Goal: Transaction & Acquisition: Purchase product/service

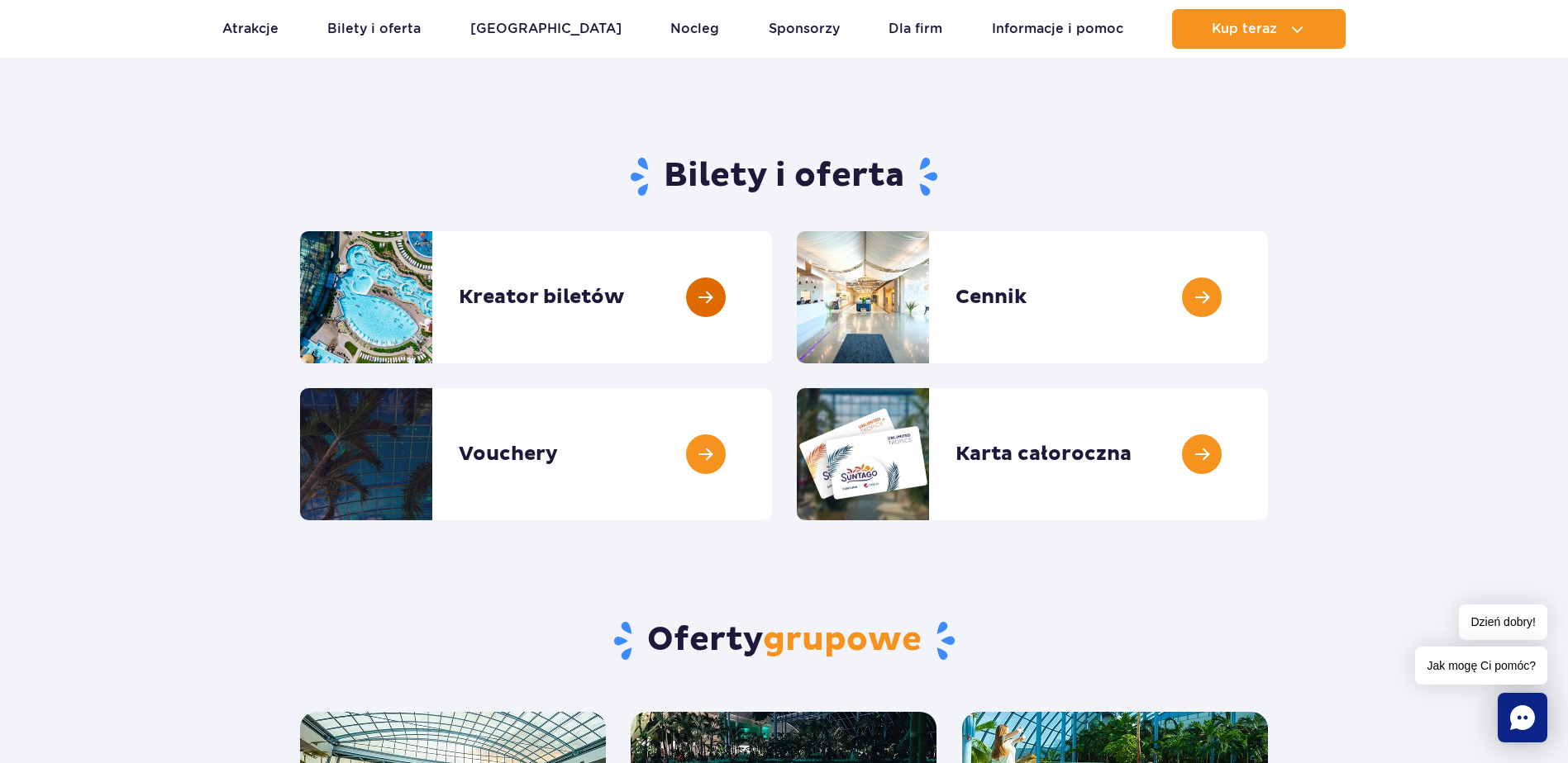
click at [772, 298] on link at bounding box center [772, 298] width 0 height 132
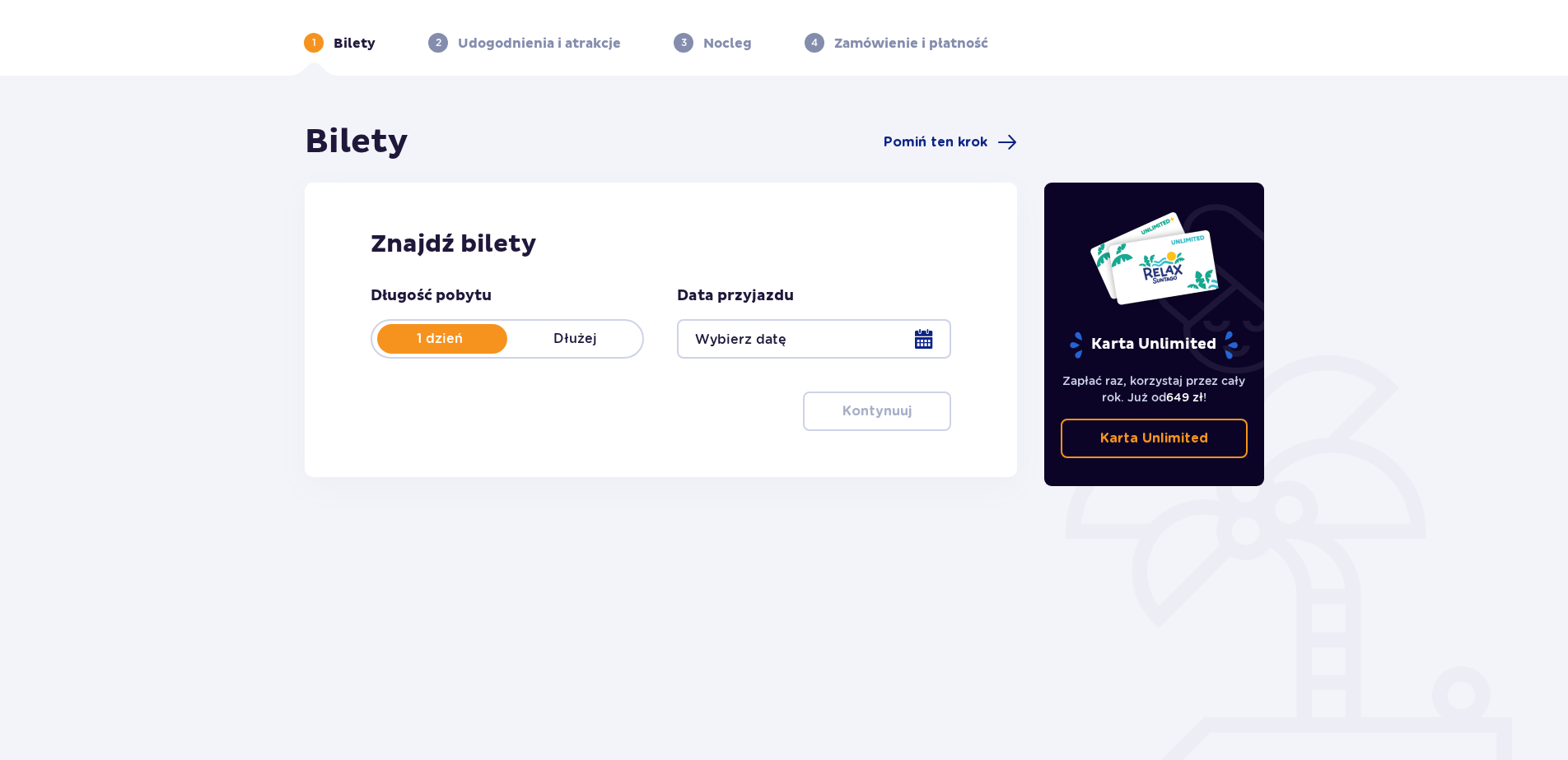
scroll to position [78, 0]
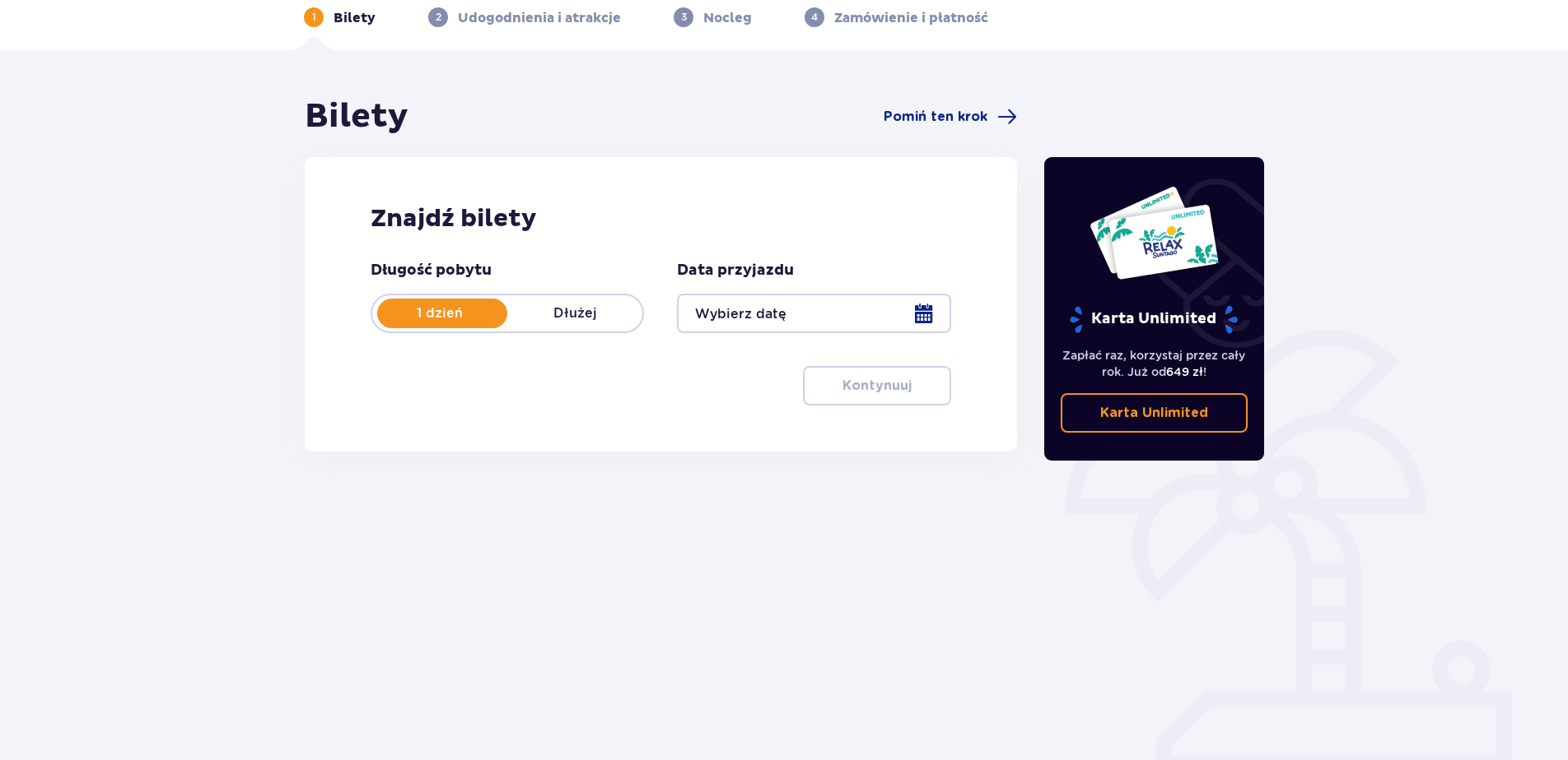
click at [929, 307] on div at bounding box center [813, 314] width 273 height 40
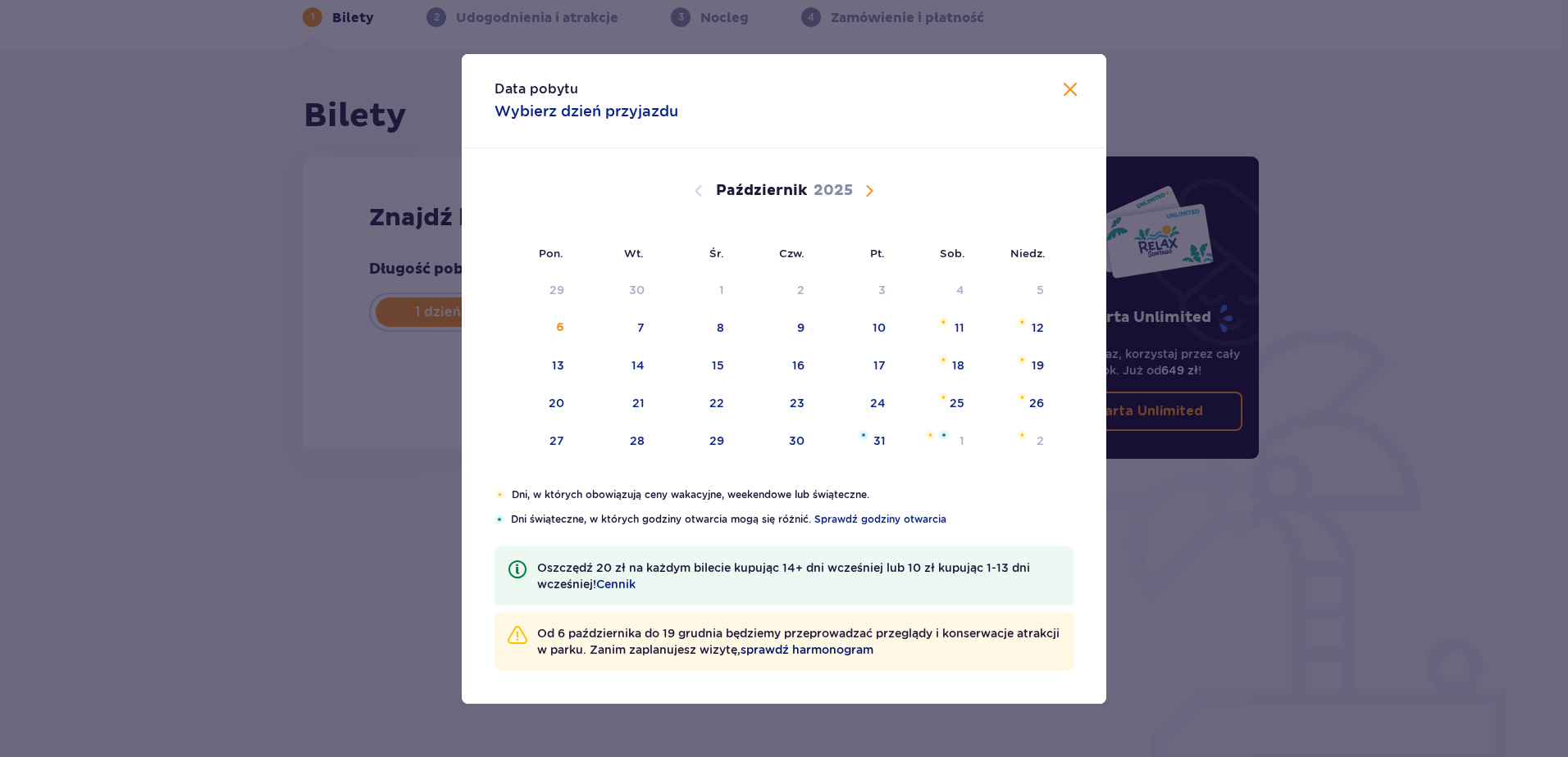
click at [874, 645] on span "sprawdź harmonogram" at bounding box center [807, 649] width 133 height 16
click at [934, 324] on div "11" at bounding box center [936, 328] width 80 height 36
type input "11.10.25"
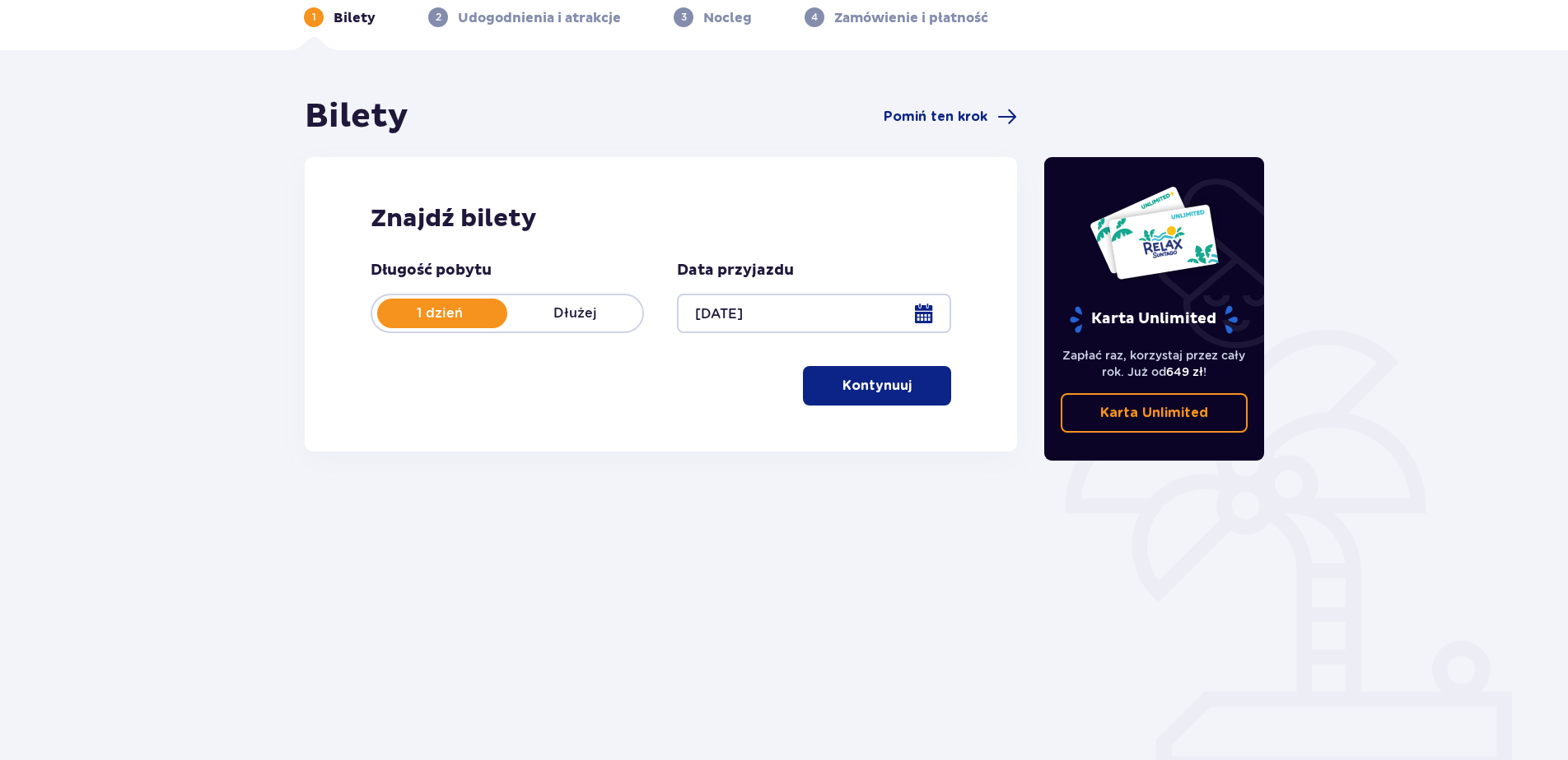
click at [866, 370] on button "Kontynuuj" at bounding box center [876, 386] width 148 height 40
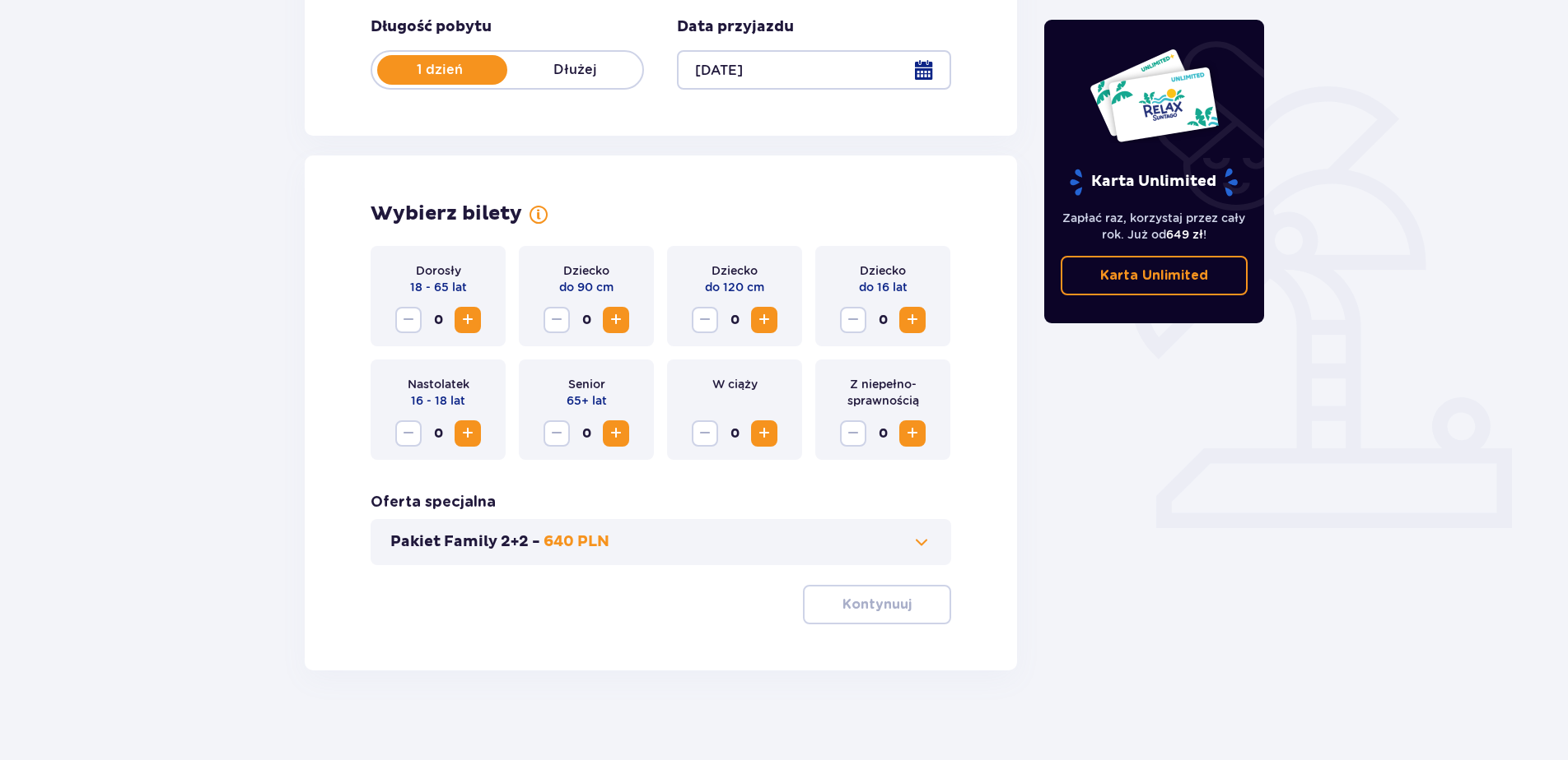
scroll to position [331, 0]
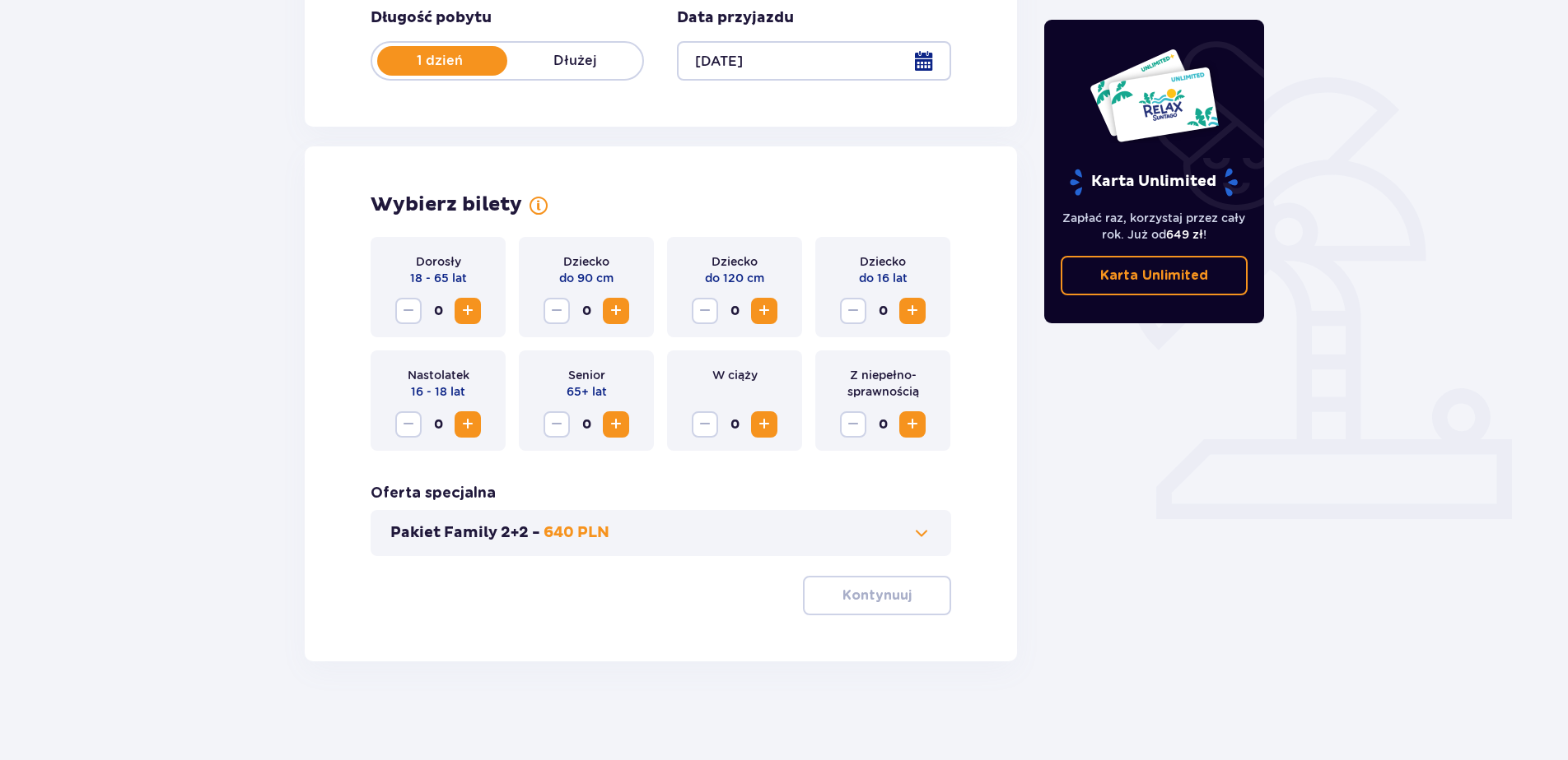
click at [455, 303] on button "Zwiększ" at bounding box center [467, 311] width 26 height 26
click at [788, 542] on button "Pakiet Family 2+2 - 640 PLN" at bounding box center [661, 533] width 541 height 20
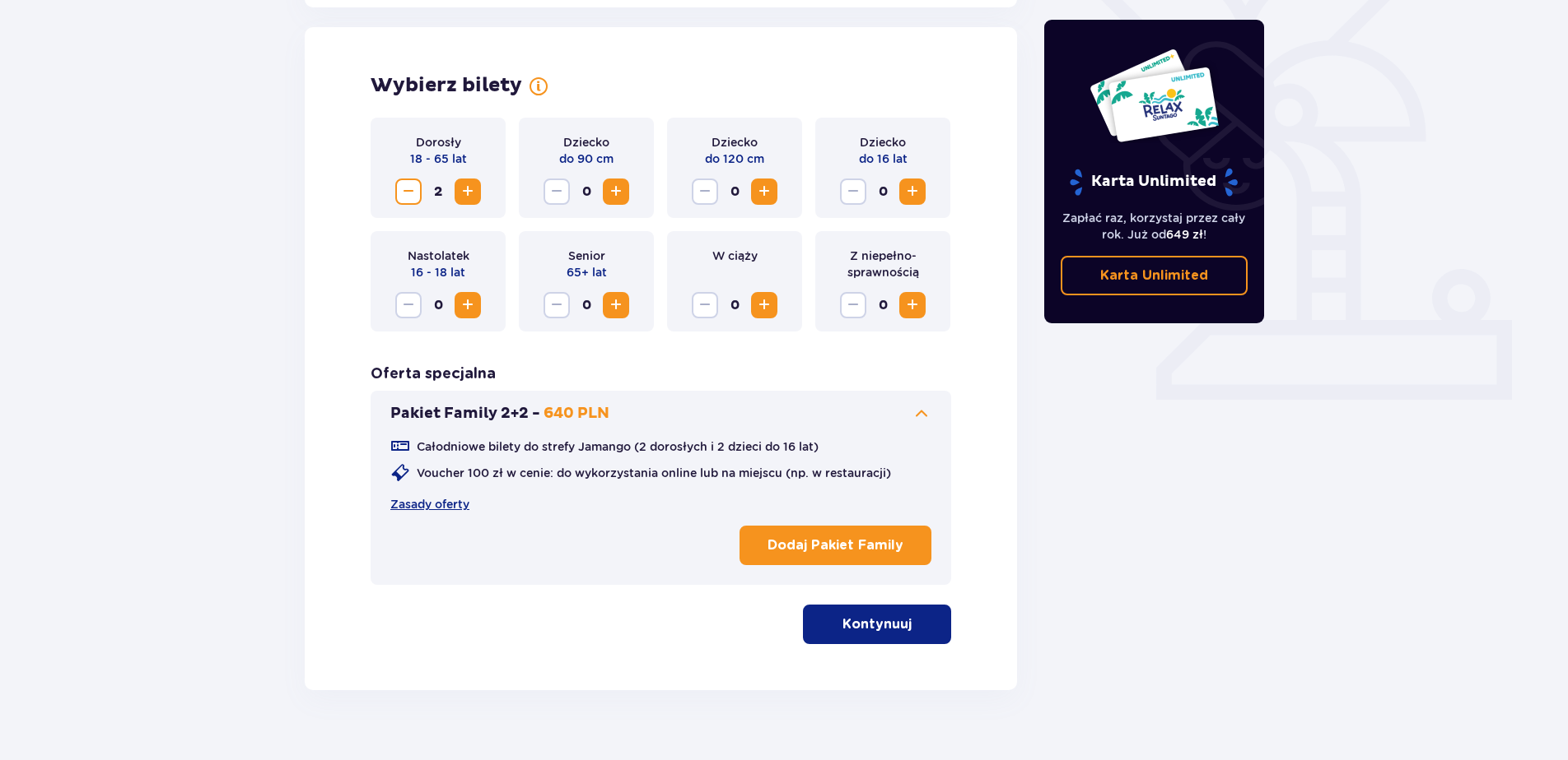
scroll to position [458, 0]
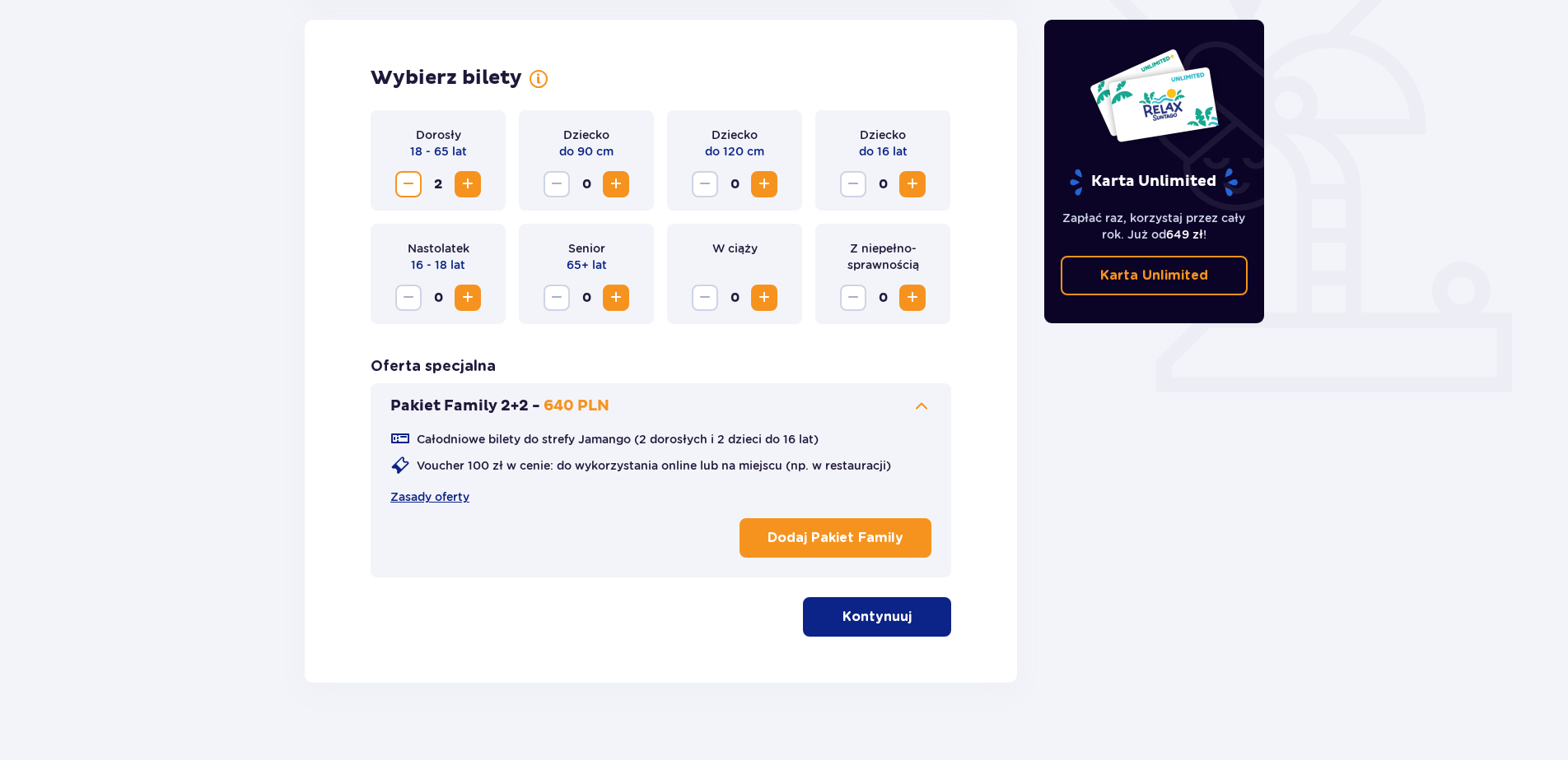
click at [920, 407] on span at bounding box center [921, 406] width 20 height 20
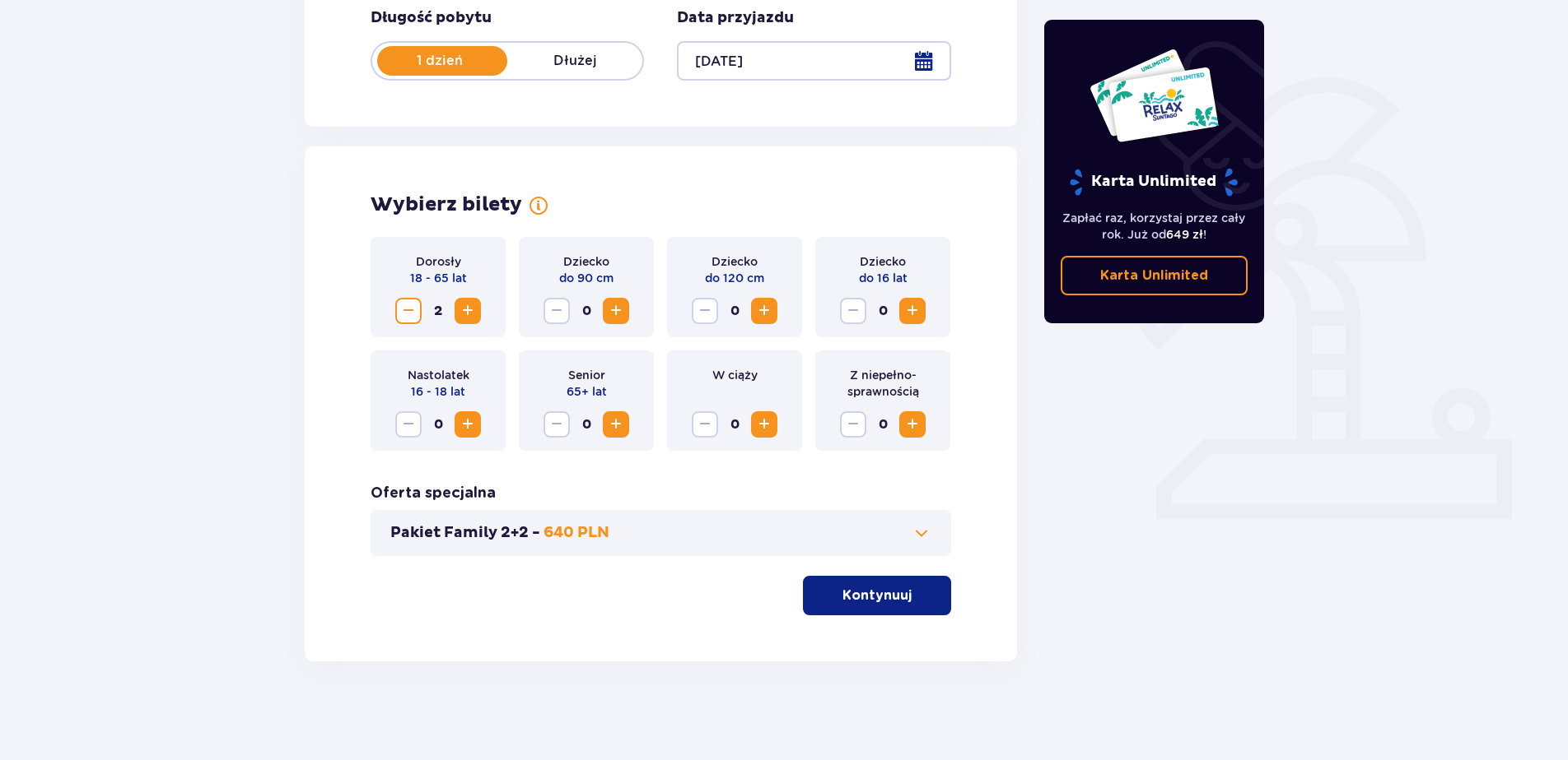
click at [890, 601] on p "Kontynuuj" at bounding box center [876, 595] width 69 height 18
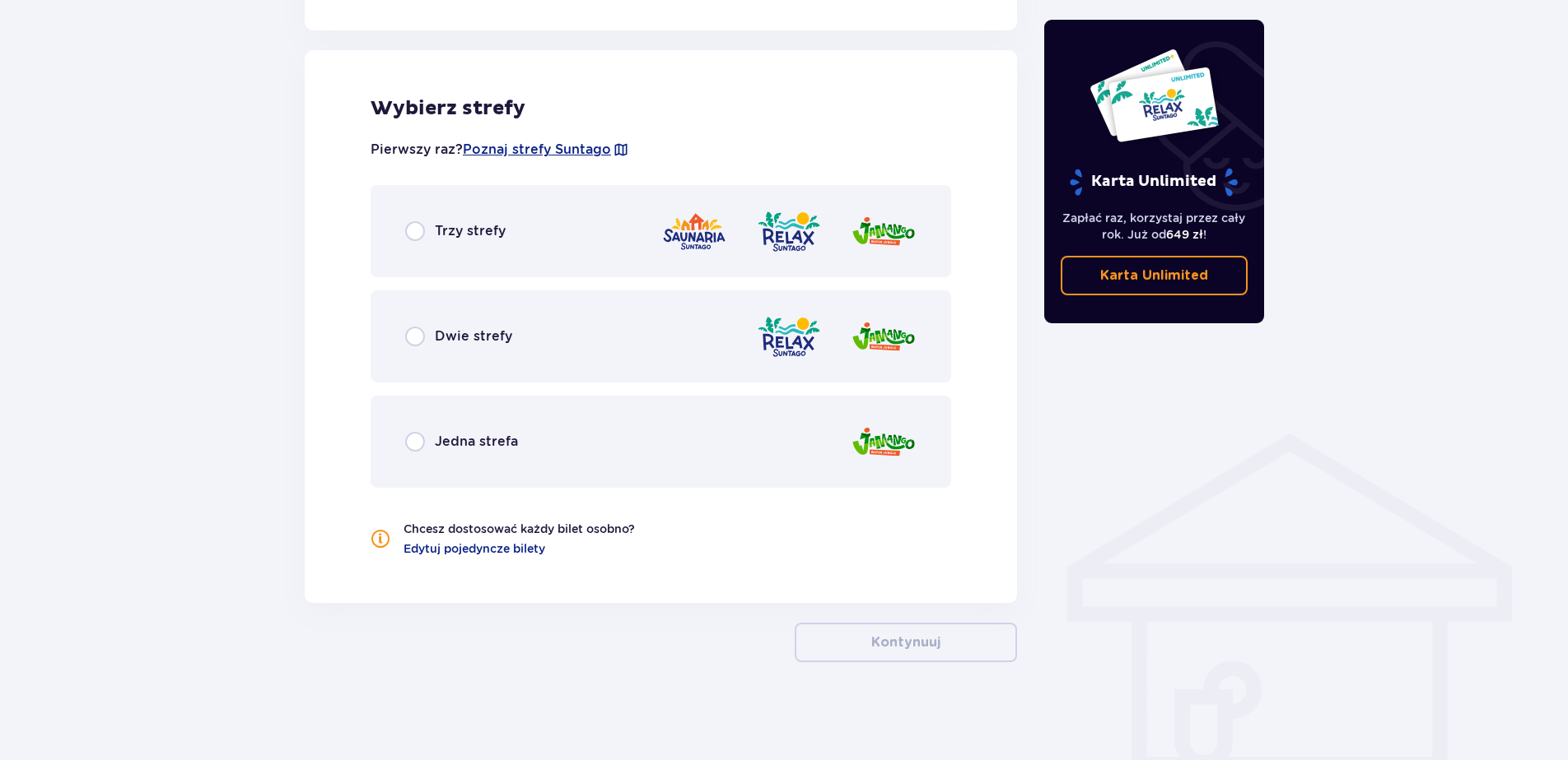
scroll to position [904, 0]
click at [475, 323] on div "Dwie strefy" at bounding box center [661, 336] width 580 height 92
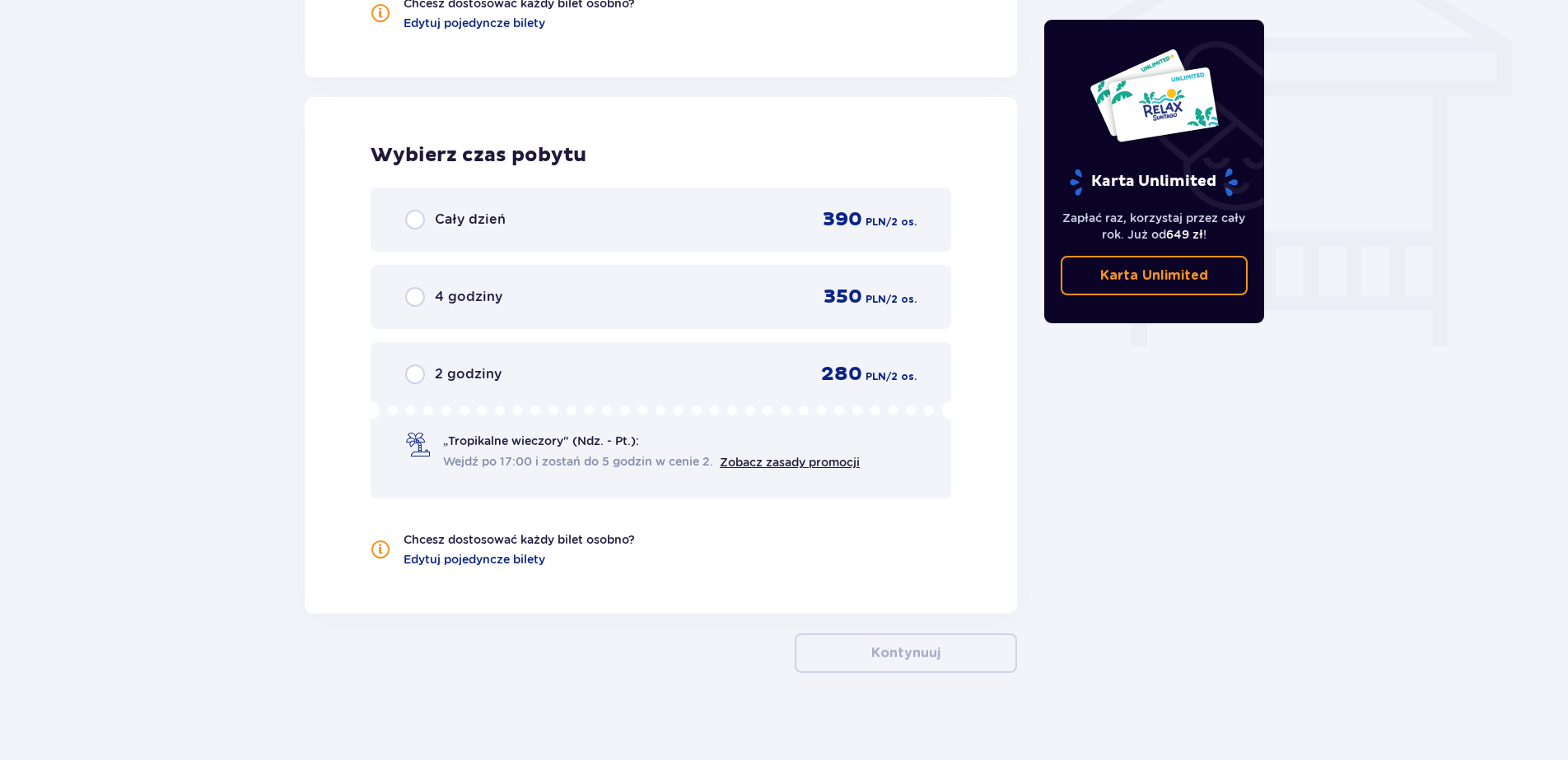
scroll to position [1440, 0]
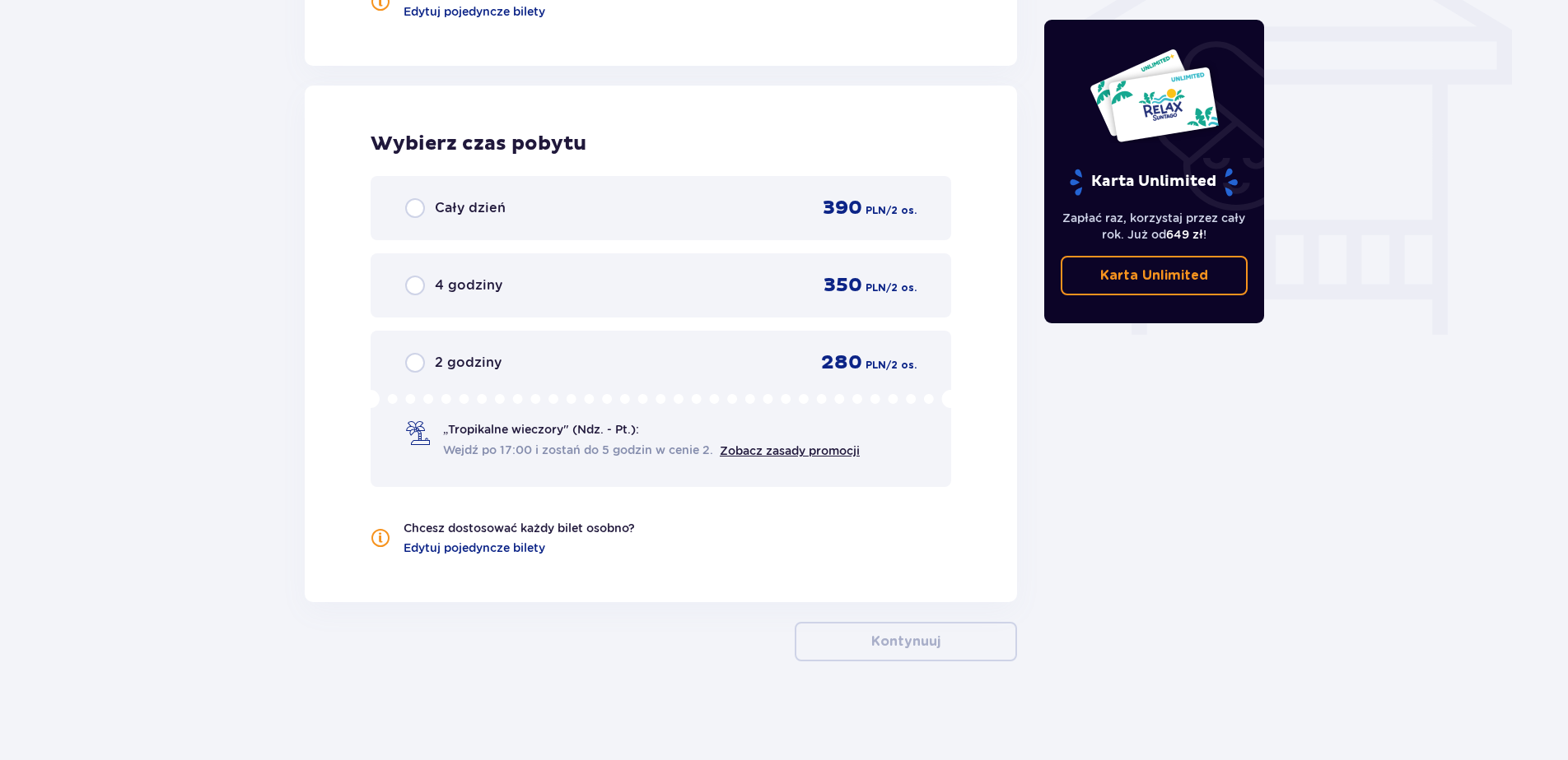
click at [492, 216] on span "Cały dzień" at bounding box center [469, 207] width 71 height 18
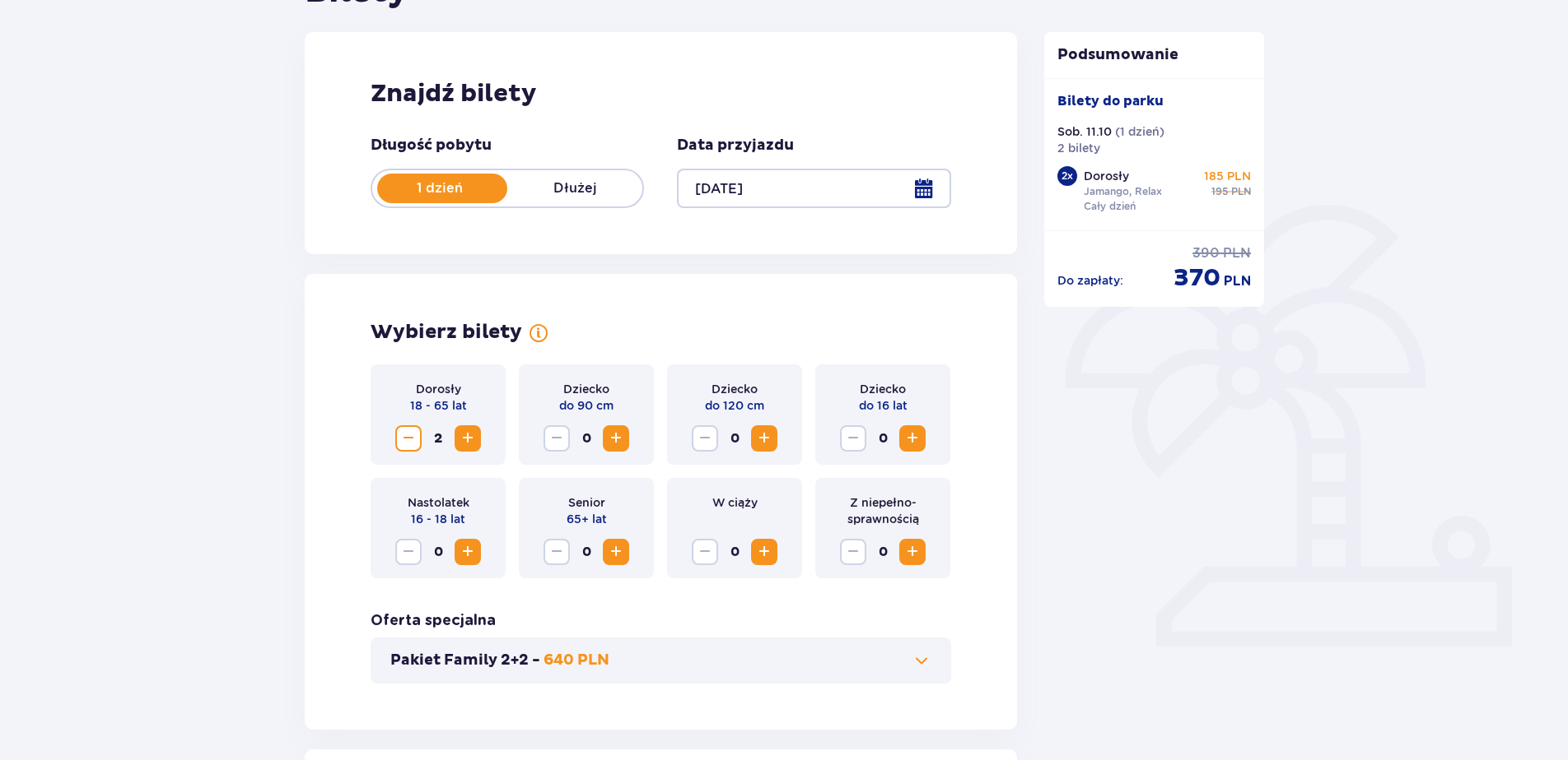
scroll to position [0, 0]
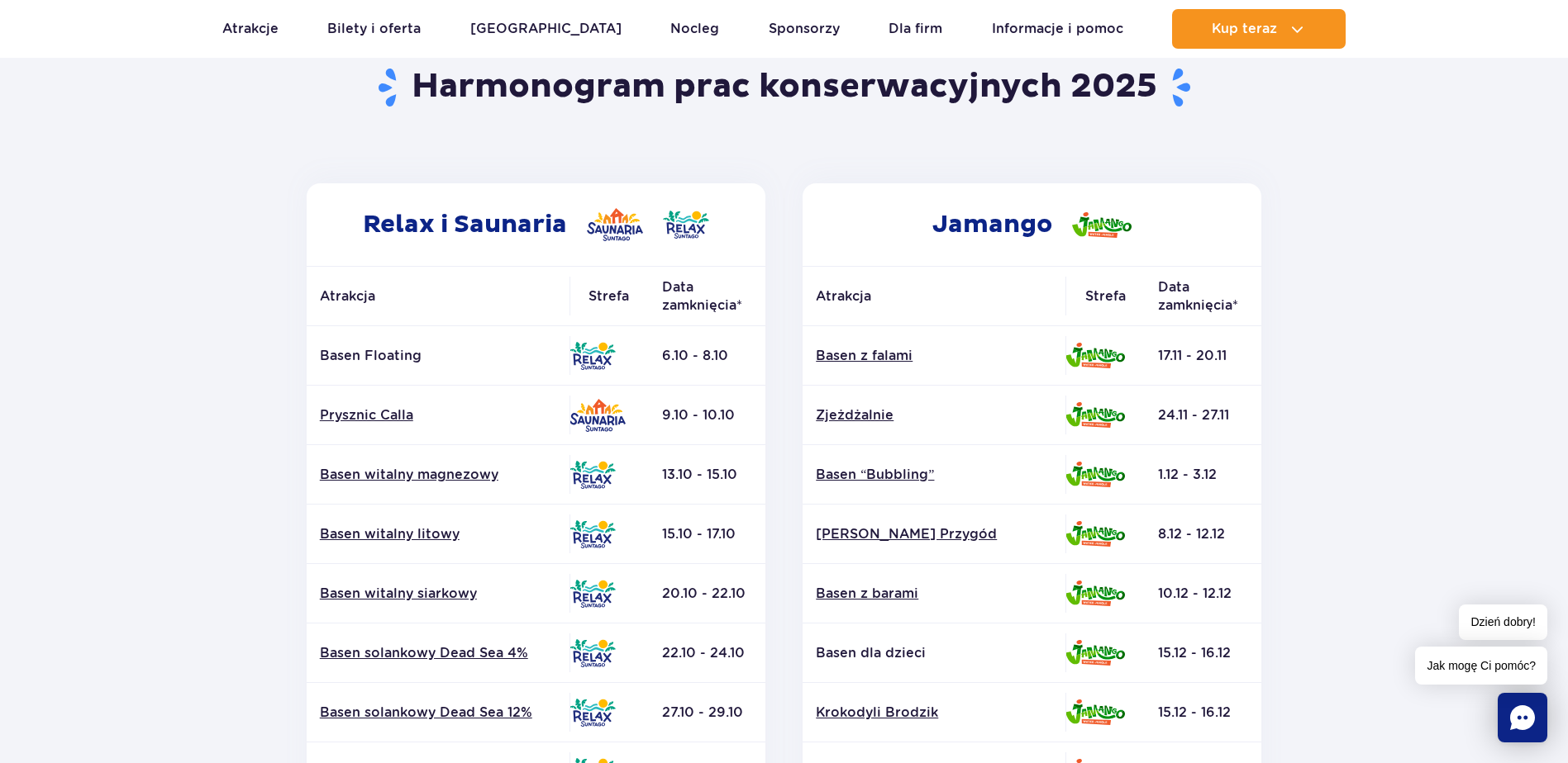
scroll to position [248, 0]
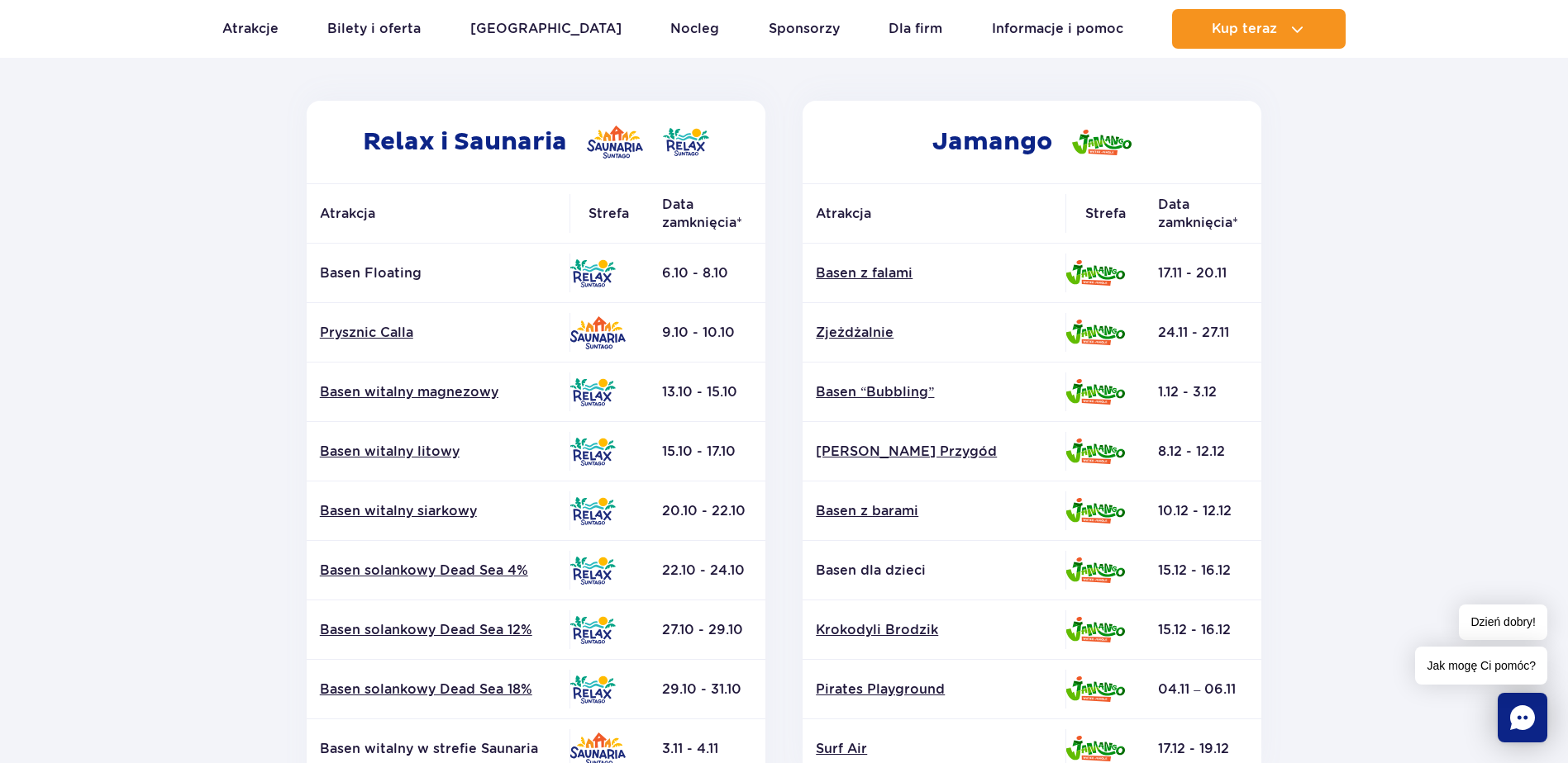
click at [586, 333] on img at bounding box center [597, 333] width 56 height 33
drag, startPoint x: 641, startPoint y: 331, endPoint x: 668, endPoint y: 331, distance: 27.0
click at [668, 331] on tr "Prysznic Calla 9.10 - 10.10" at bounding box center [535, 333] width 459 height 60
drag, startPoint x: 672, startPoint y: 331, endPoint x: 706, endPoint y: 334, distance: 34.1
click at [706, 334] on td "9.10 - 10.10" at bounding box center [706, 333] width 116 height 60
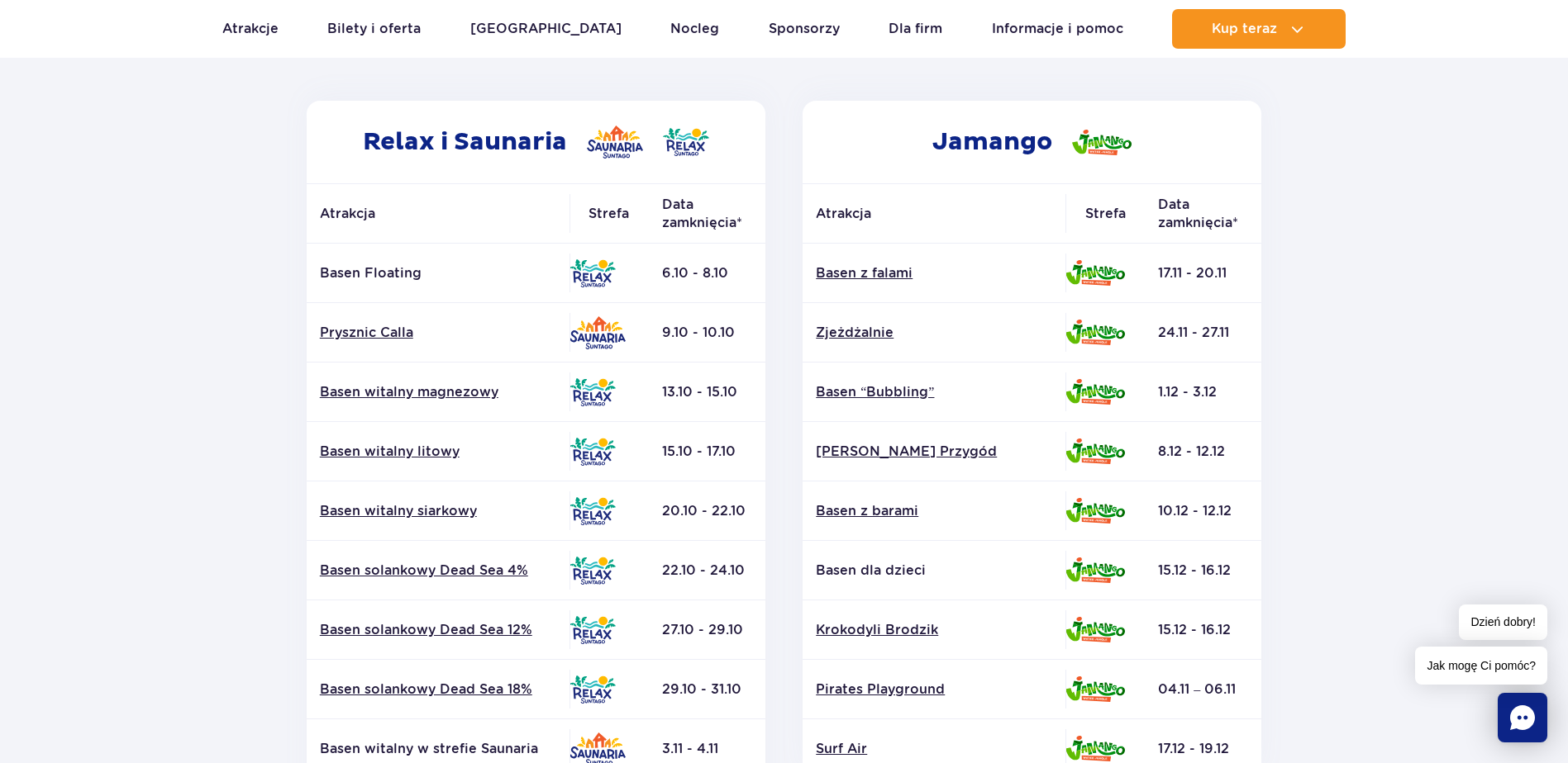
click at [706, 334] on td "9.10 - 10.10" at bounding box center [706, 333] width 116 height 60
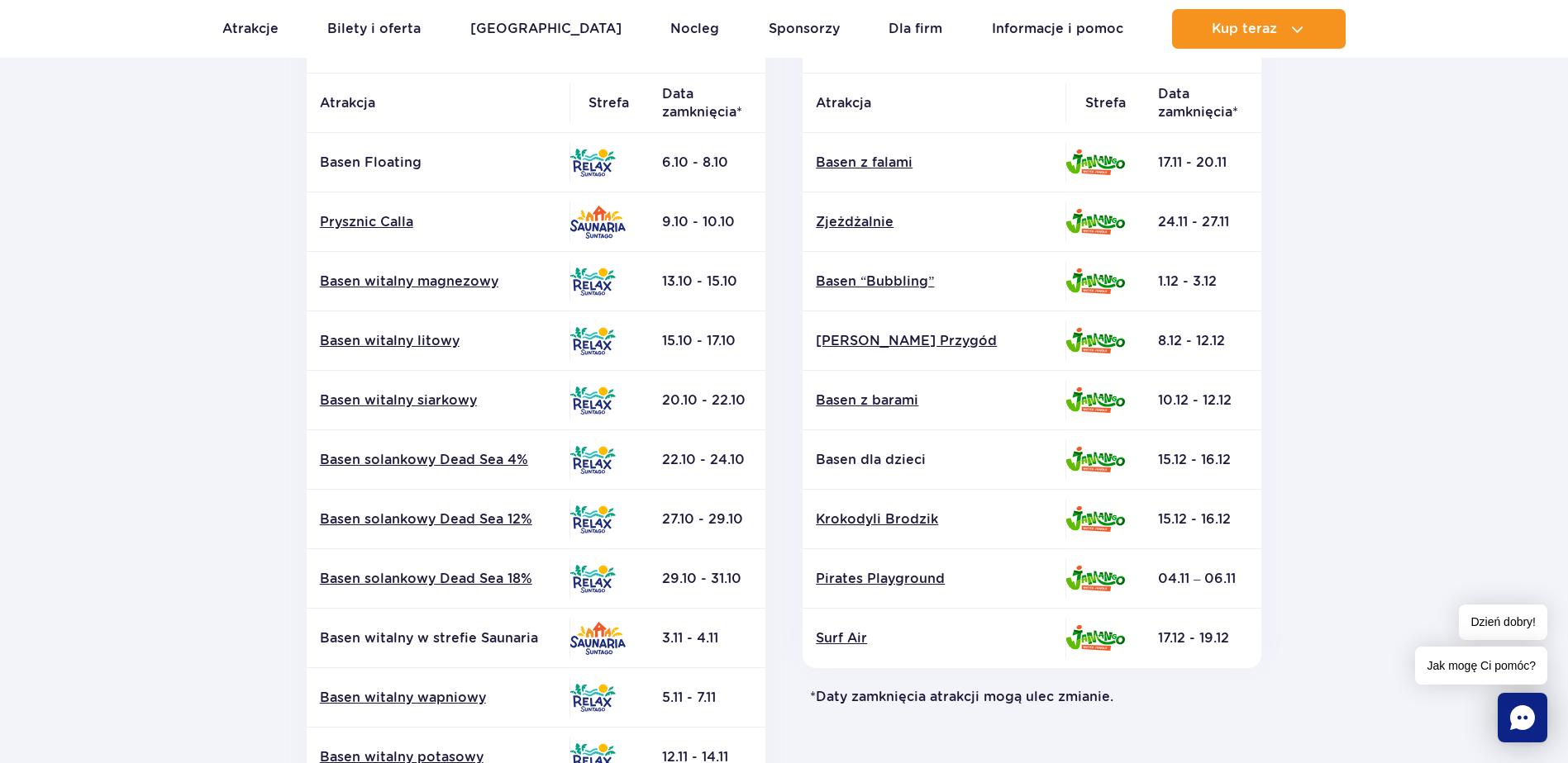
scroll to position [331, 0]
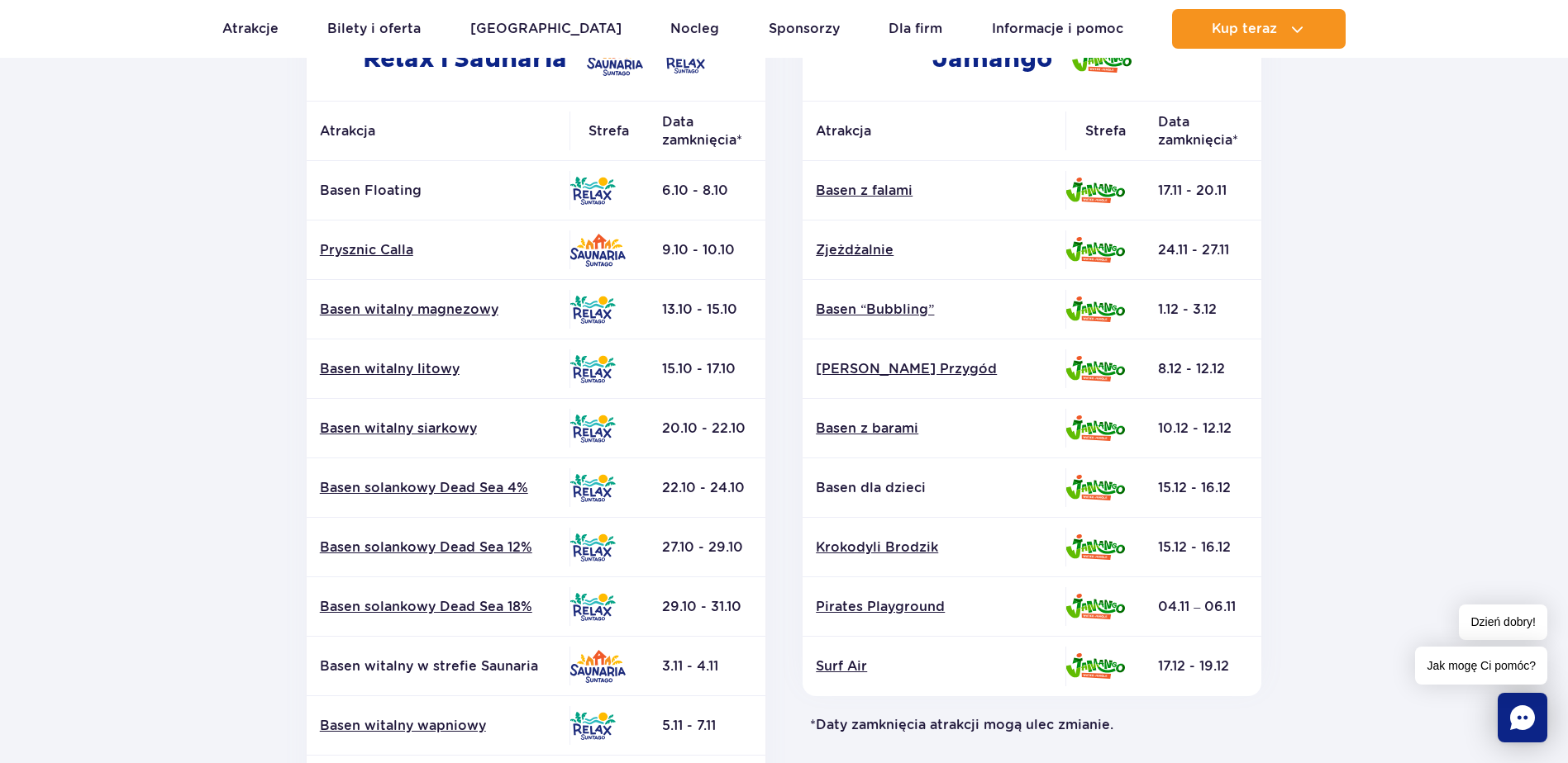
drag, startPoint x: 659, startPoint y: 199, endPoint x: 728, endPoint y: 193, distance: 69.3
click at [728, 193] on td "6.10 - 8.10" at bounding box center [706, 190] width 116 height 60
drag, startPoint x: 696, startPoint y: 193, endPoint x: 718, endPoint y: 183, distance: 24.2
click at [718, 183] on td "6.10 - 8.10" at bounding box center [706, 190] width 116 height 60
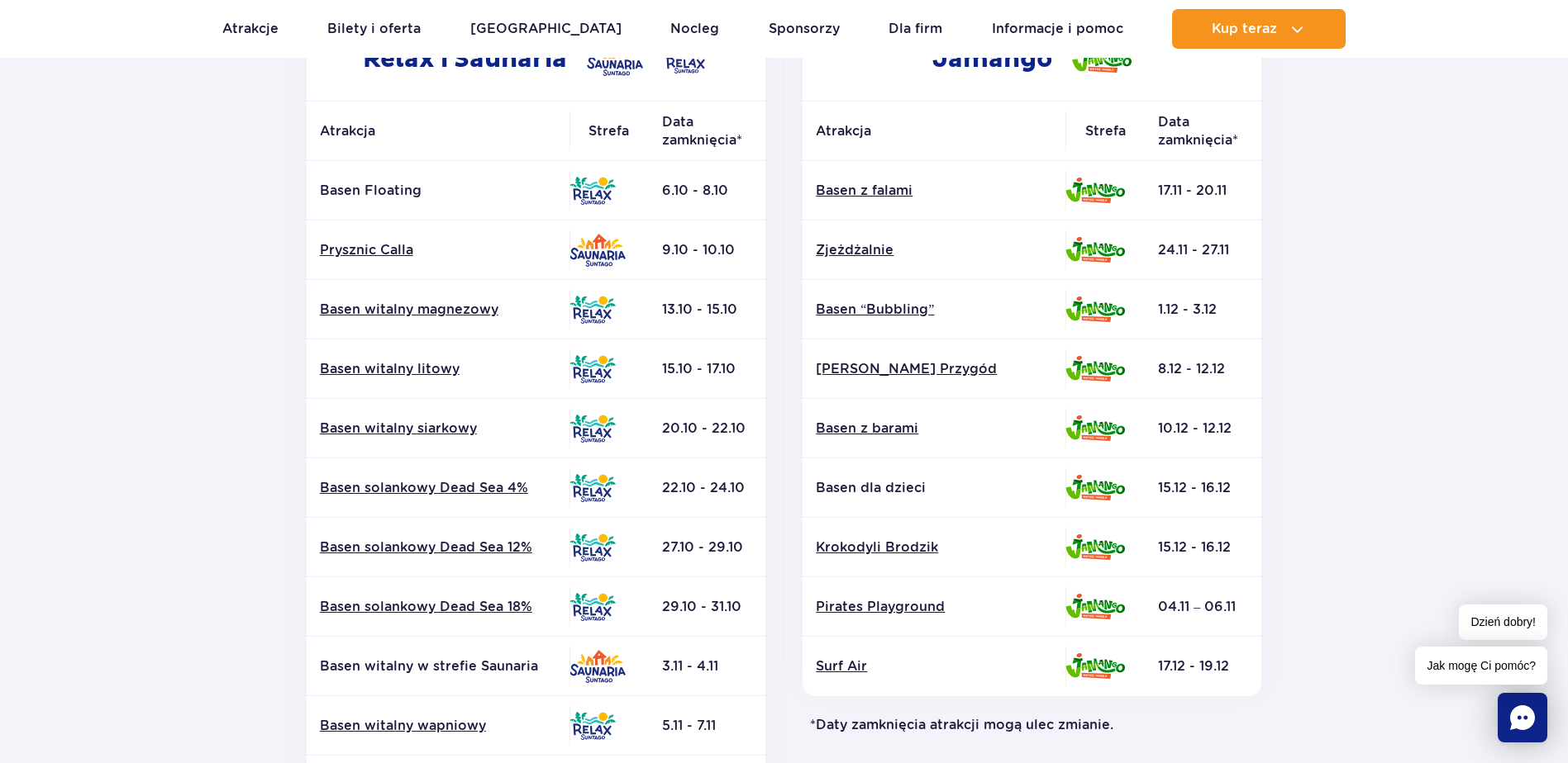
click at [718, 183] on td "6.10 - 8.10" at bounding box center [706, 190] width 116 height 60
drag, startPoint x: 718, startPoint y: 183, endPoint x: 696, endPoint y: 191, distance: 23.4
click at [696, 191] on td "6.10 - 8.10" at bounding box center [706, 190] width 116 height 60
